Goal: Check status: Check status

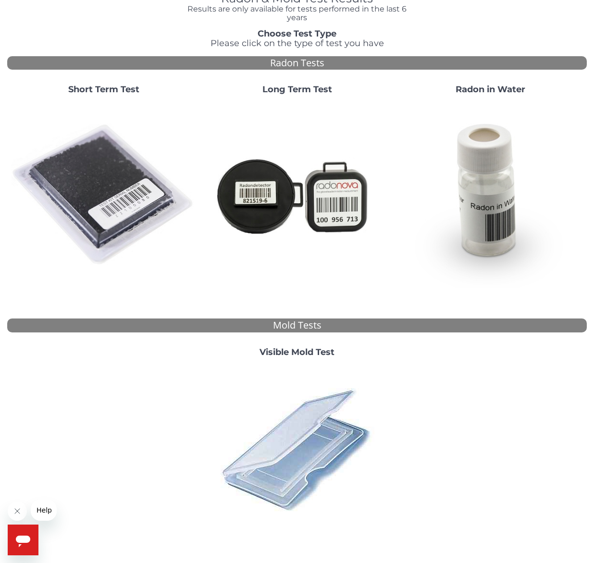
scroll to position [59, 0]
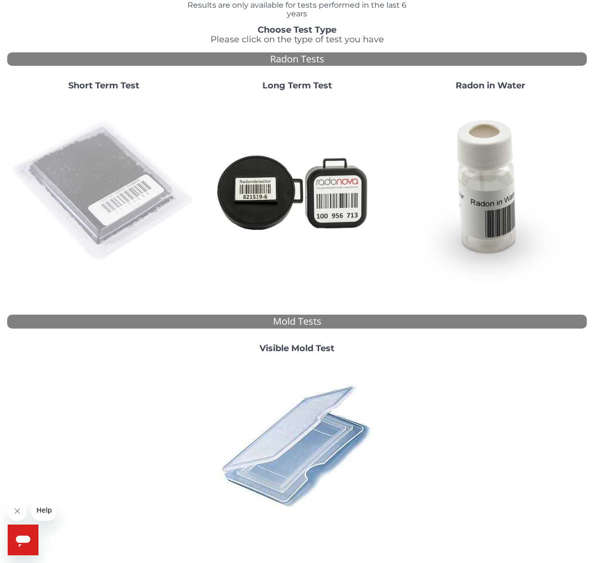
click at [107, 172] on img at bounding box center [103, 191] width 185 height 185
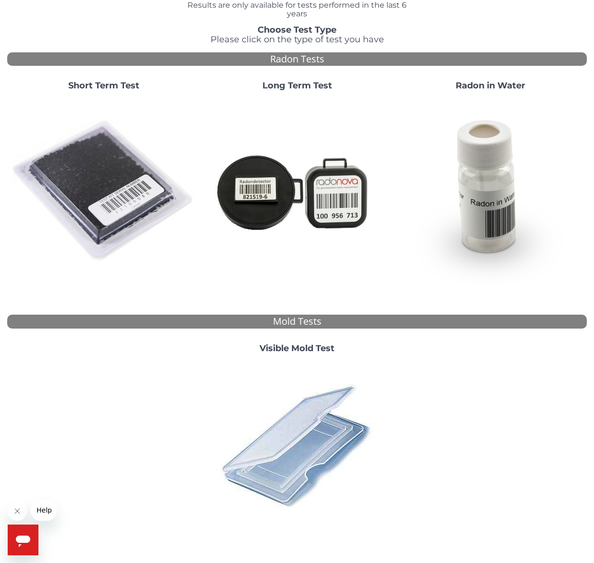
scroll to position [0, 0]
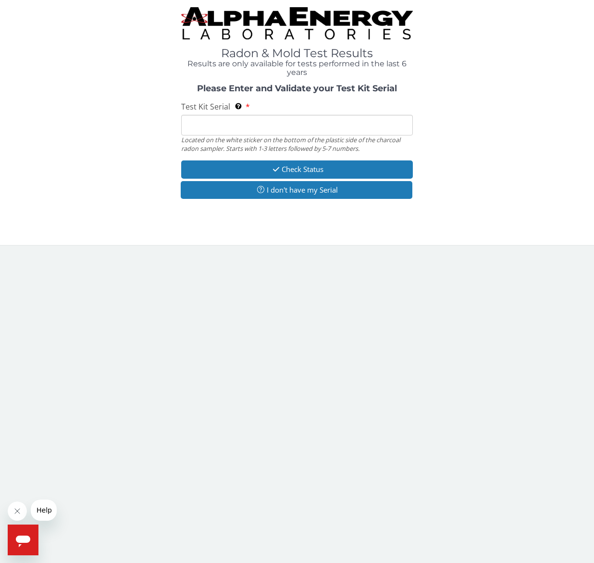
click at [286, 125] on input "Test Kit Serial Located on the white sticker on the bottom of the plastic side …" at bounding box center [297, 125] width 232 height 21
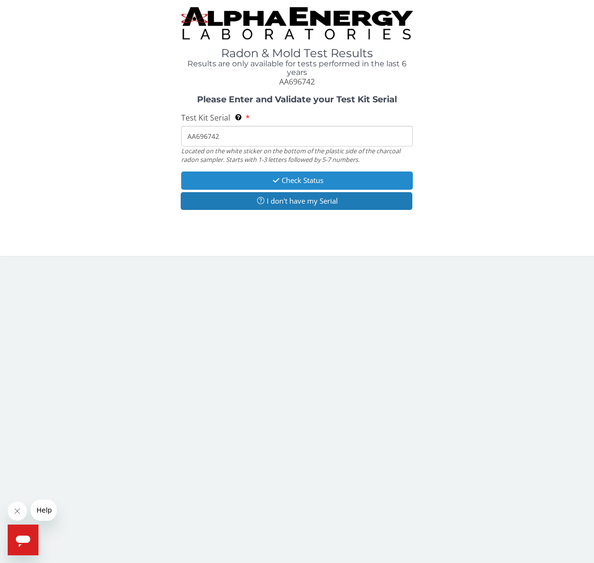
type input "AA696742"
click at [292, 180] on button "Check Status" at bounding box center [297, 181] width 232 height 18
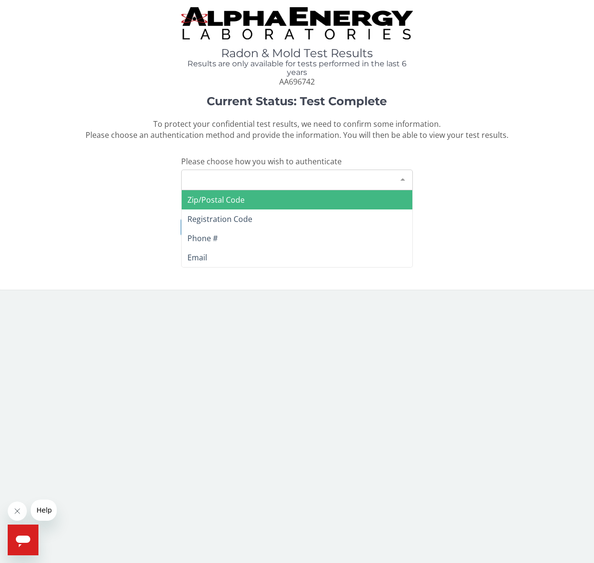
click at [292, 180] on div "Please make a selection" at bounding box center [297, 180] width 232 height 21
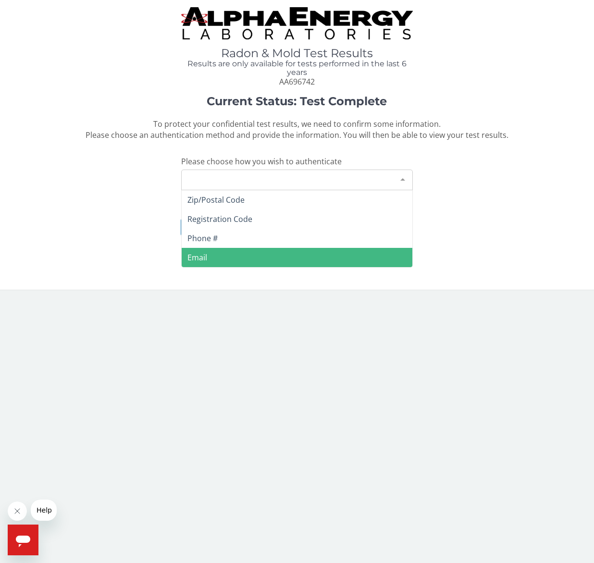
click at [200, 256] on span "Email" at bounding box center [197, 257] width 20 height 11
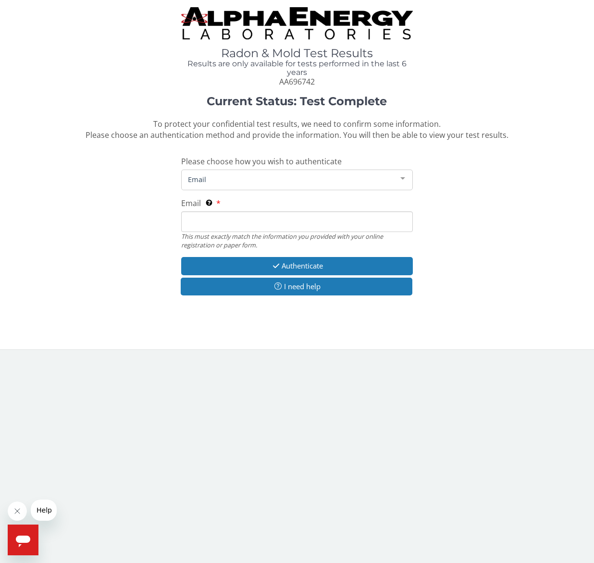
click at [223, 224] on input "Email This must exactly match the information you provided with your online reg…" at bounding box center [297, 221] width 232 height 21
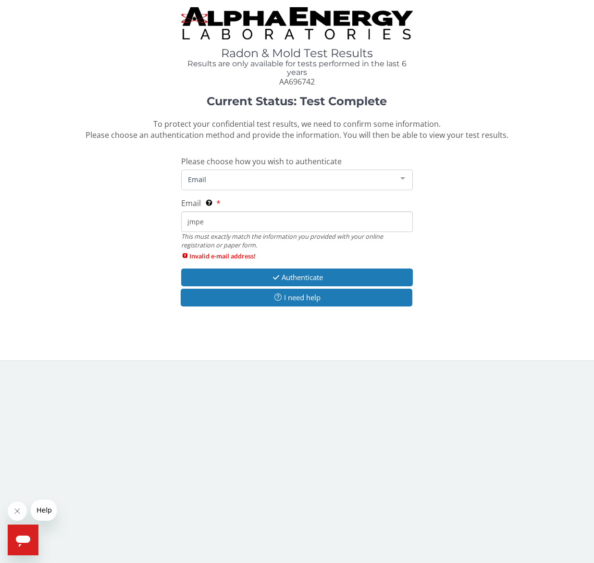
type input "jmpetrash@gmail.com"
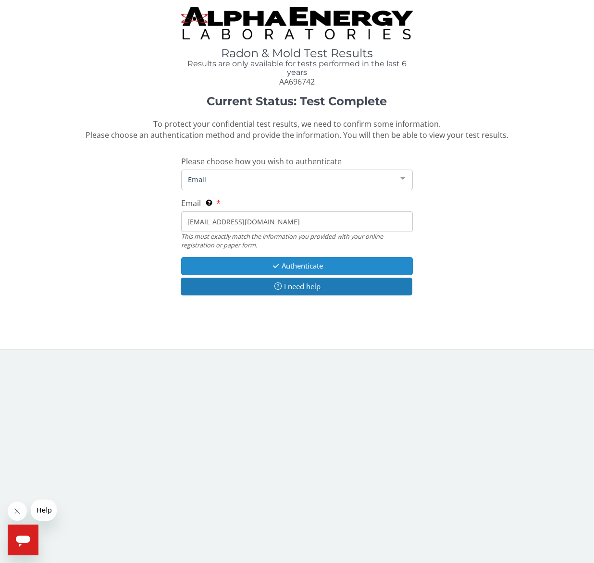
click at [283, 265] on button "Authenticate" at bounding box center [297, 266] width 232 height 18
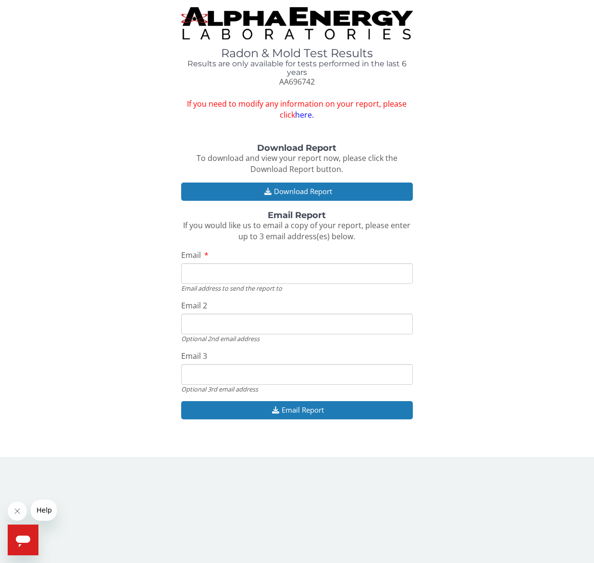
click at [281, 280] on input "Email" at bounding box center [297, 273] width 232 height 21
type input "jmpetrash@gmail.com"
drag, startPoint x: 279, startPoint y: 328, endPoint x: 118, endPoint y: 319, distance: 161.7
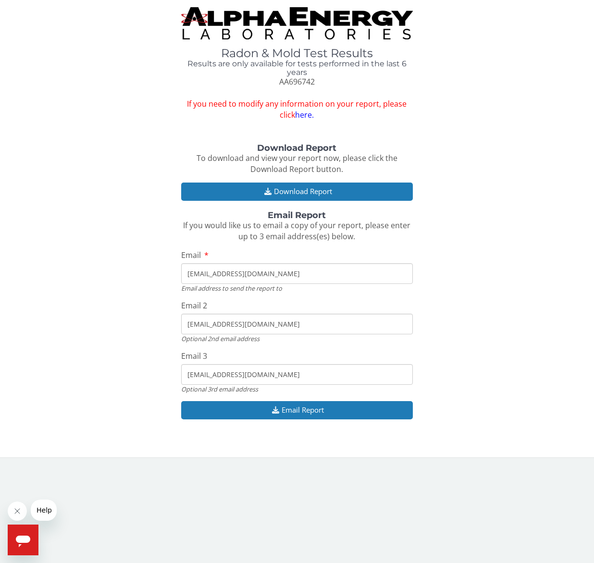
click at [118, 319] on div "Download Report To download and view your report now, please click the Download…" at bounding box center [297, 287] width 580 height 286
drag, startPoint x: 271, startPoint y: 374, endPoint x: 118, endPoint y: 365, distance: 154.1
click at [118, 365] on div "Download Report To download and view your report now, please click the Download…" at bounding box center [297, 287] width 580 height 286
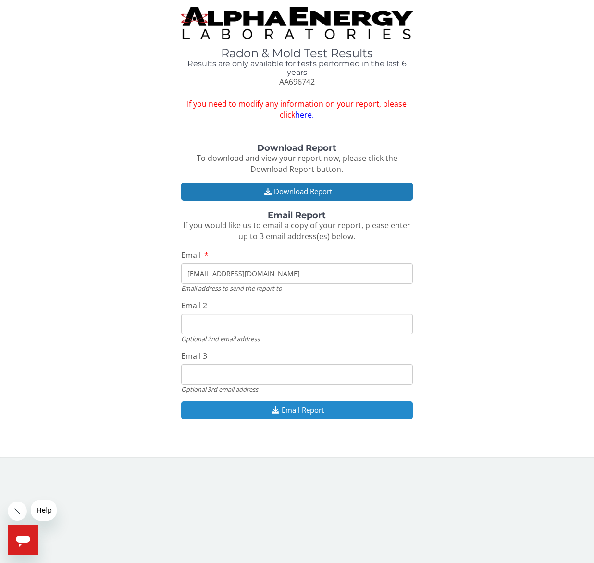
click at [297, 409] on button "Email Report" at bounding box center [297, 410] width 232 height 18
